Goal: Information Seeking & Learning: Understand process/instructions

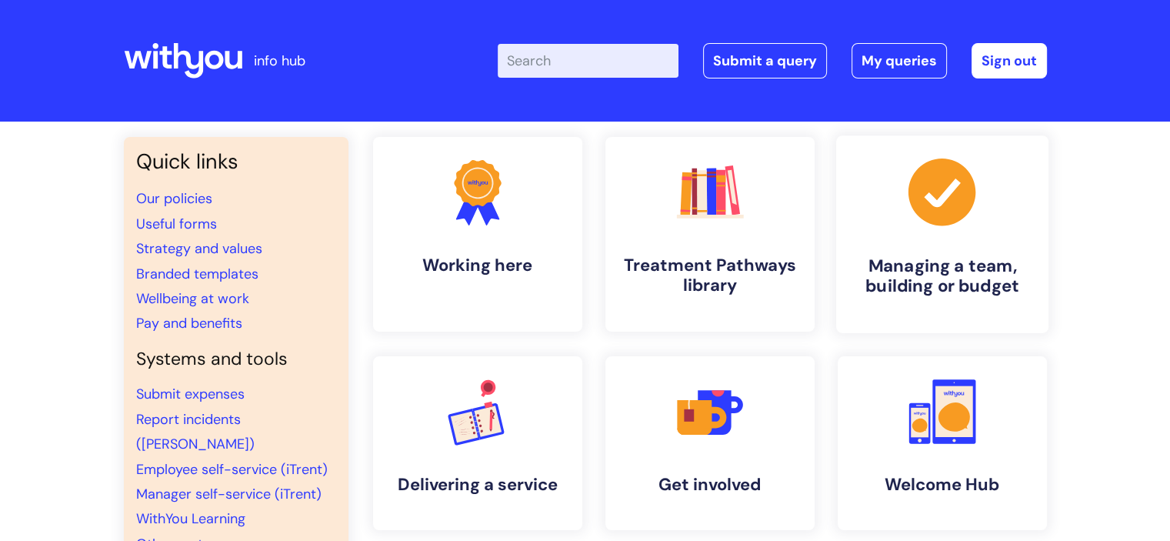
click at [934, 262] on h4 "Managing a team, building or budget" at bounding box center [943, 276] width 188 height 42
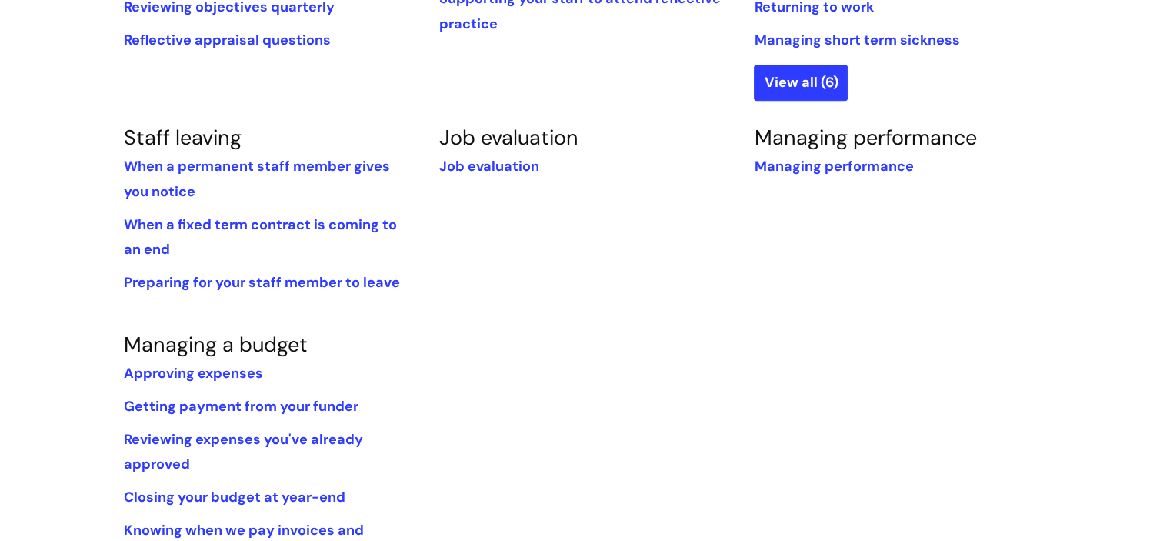
scroll to position [833, 0]
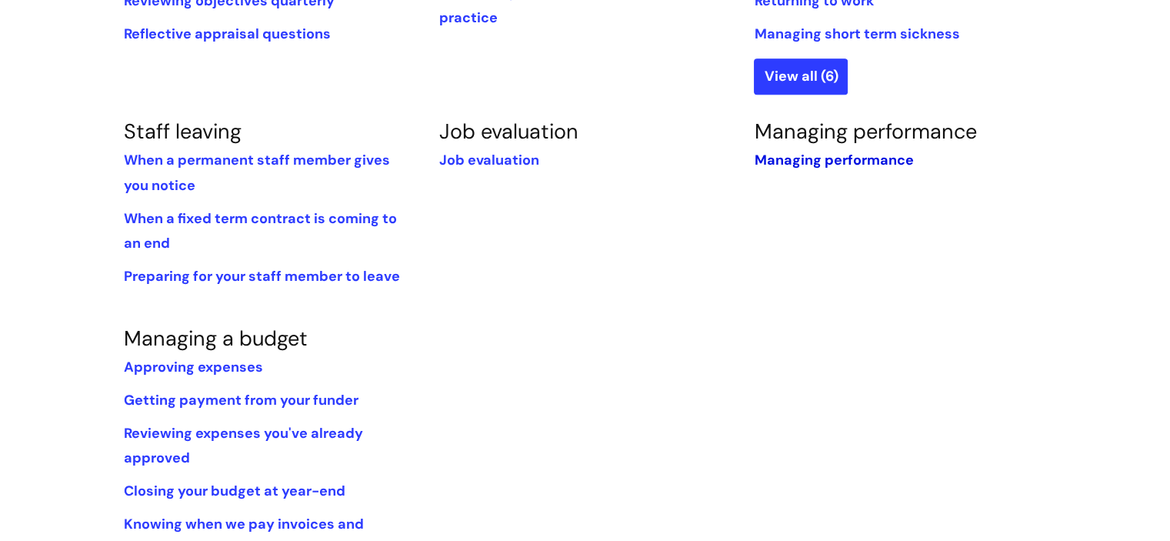
click at [889, 162] on link "Managing performance" at bounding box center [833, 160] width 159 height 18
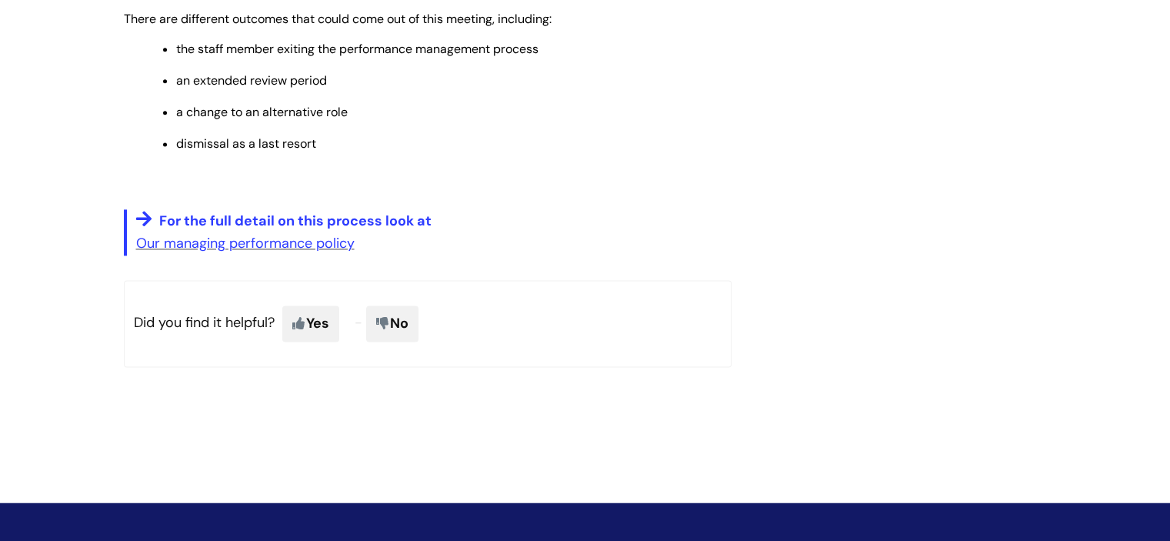
scroll to position [2066, 0]
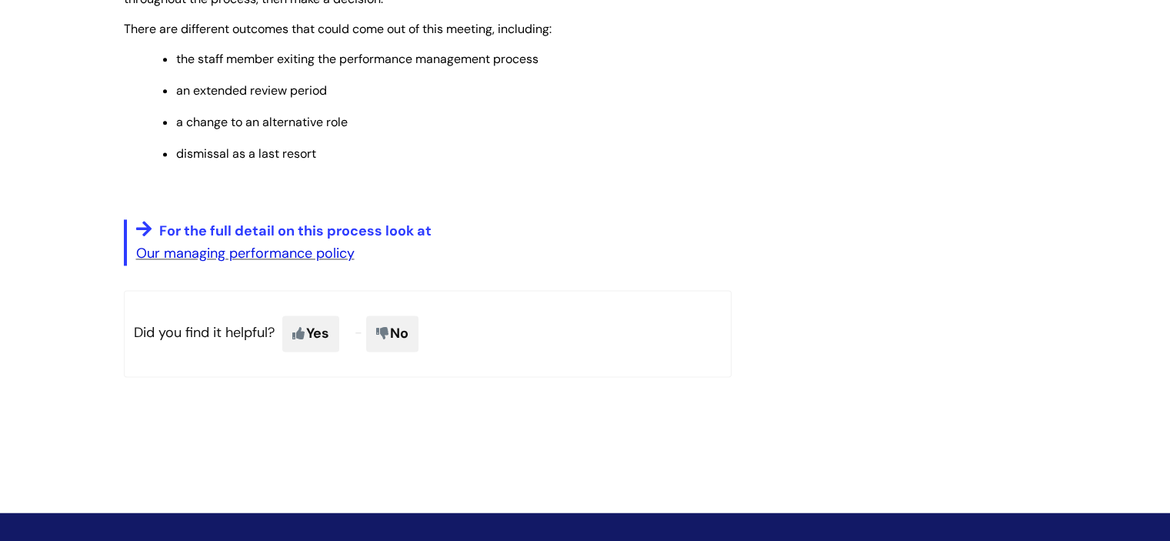
click at [326, 262] on link "Our managing performance policy" at bounding box center [245, 253] width 218 height 18
